Goal: Transaction & Acquisition: Purchase product/service

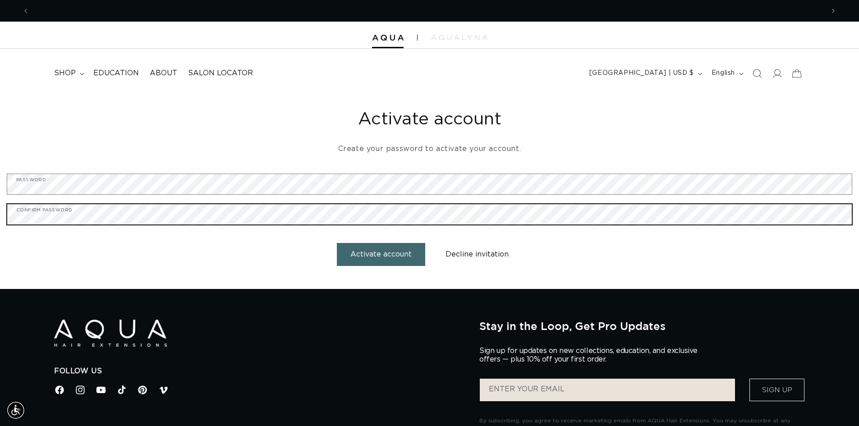
scroll to position [0, 795]
click at [337, 243] on button "Activate account" at bounding box center [381, 254] width 88 height 23
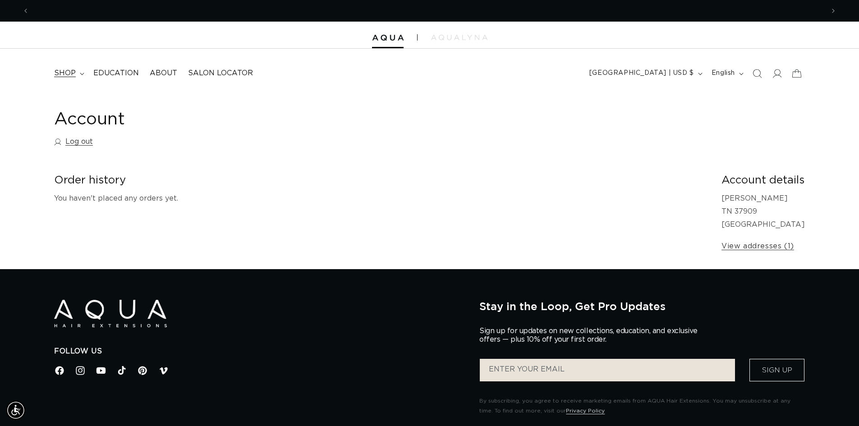
scroll to position [0, 1591]
click at [78, 70] on summary "shop" at bounding box center [68, 73] width 39 height 20
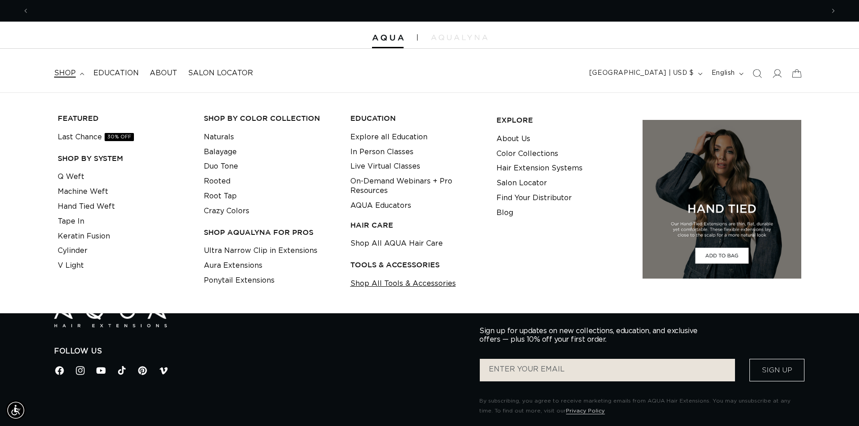
scroll to position [0, 0]
click at [379, 285] on link "Shop All Tools & Accessories" at bounding box center [404, 284] width 106 height 15
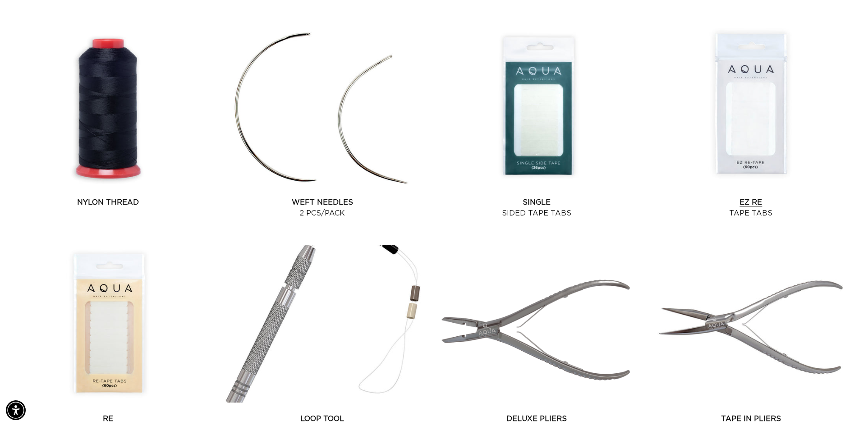
click at [742, 197] on link "EZ Re Tape Tabs" at bounding box center [751, 208] width 207 height 22
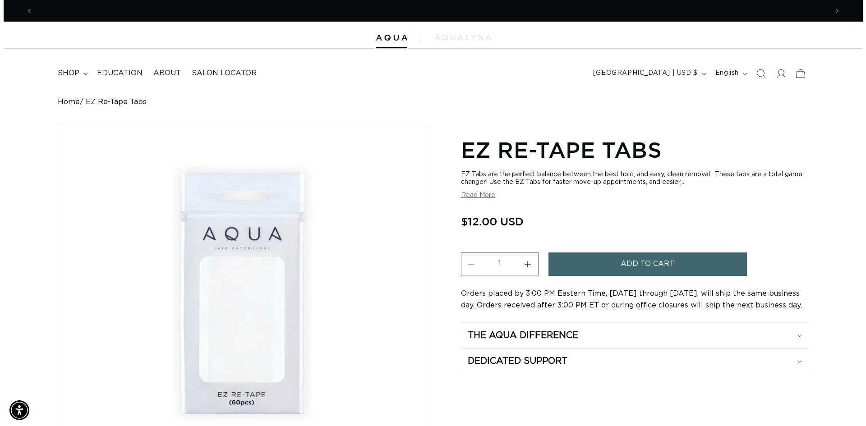
scroll to position [0, 795]
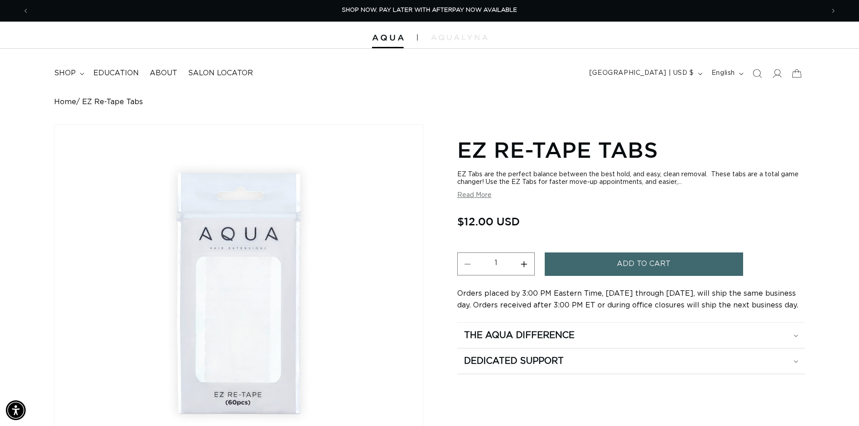
click at [631, 262] on span "Add to cart" at bounding box center [644, 264] width 54 height 23
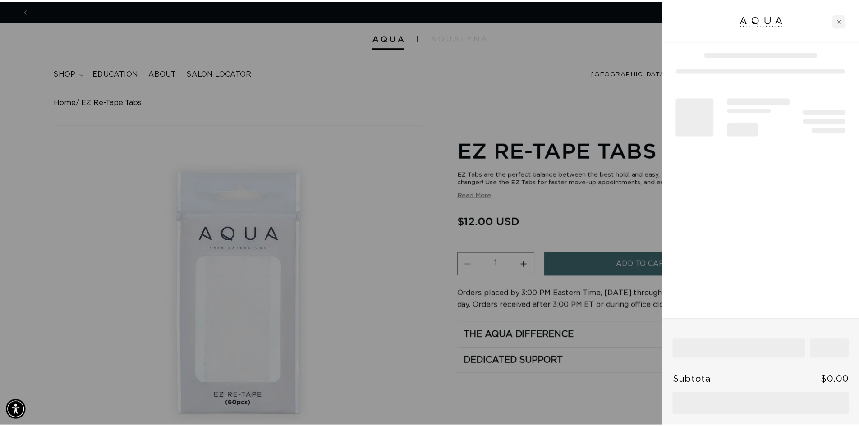
scroll to position [0, 1604]
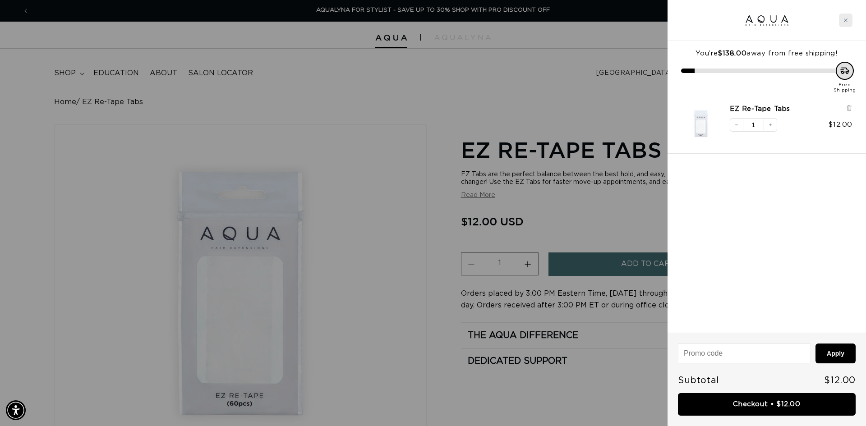
click at [849, 22] on div "Close cart" at bounding box center [846, 21] width 14 height 14
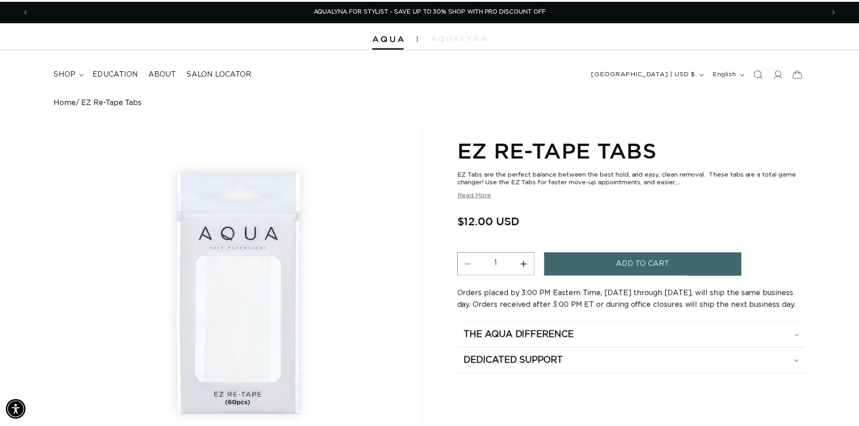
scroll to position [0, 1591]
